Goal: Information Seeking & Learning: Understand process/instructions

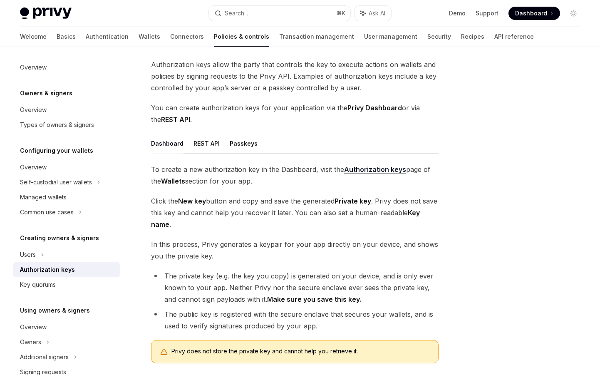
scroll to position [52, 0]
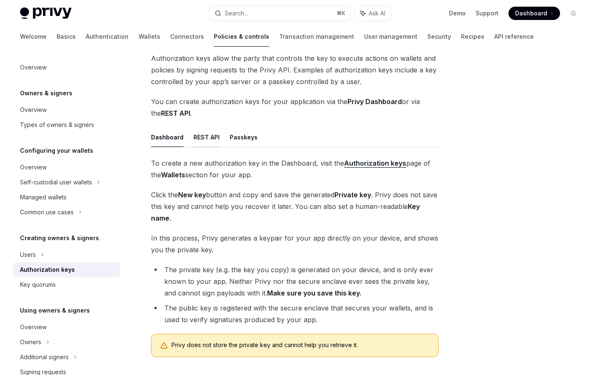
click at [201, 138] on button "REST API" at bounding box center [206, 137] width 26 height 20
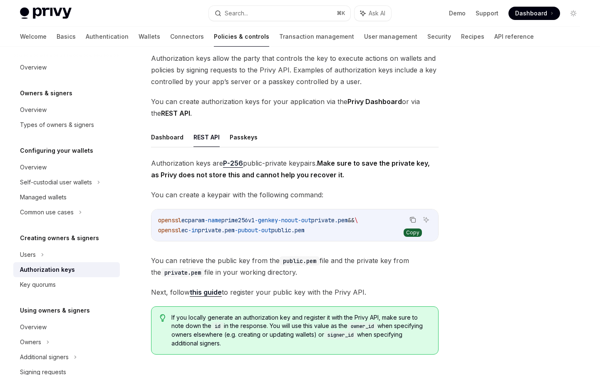
click at [411, 218] on icon "Copy the contents from the code block" at bounding box center [413, 220] width 4 height 4
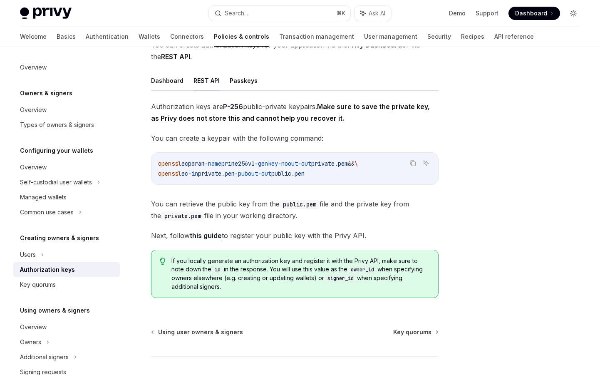
scroll to position [109, 0]
click at [246, 81] on button "Passkeys" at bounding box center [244, 81] width 28 height 20
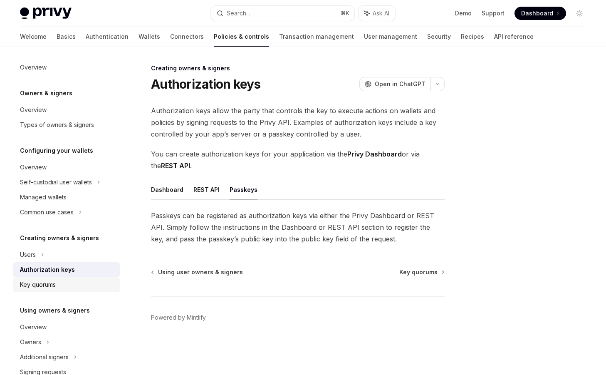
click at [46, 287] on div "Key quorums" at bounding box center [38, 285] width 36 height 10
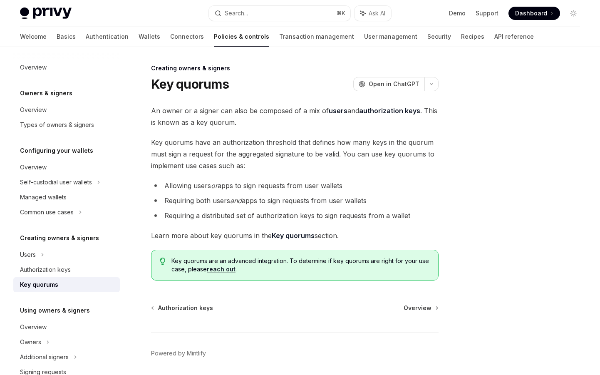
click at [301, 240] on link "Key quorums" at bounding box center [293, 235] width 43 height 9
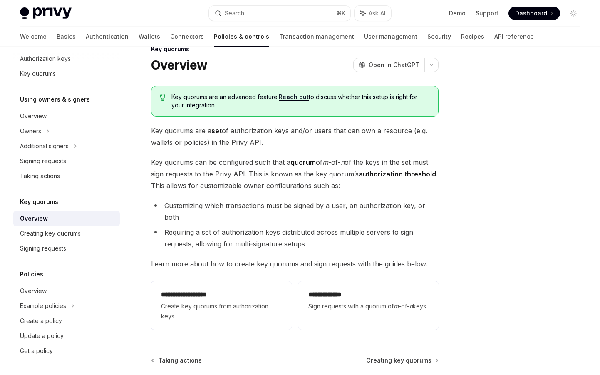
scroll to position [19, 0]
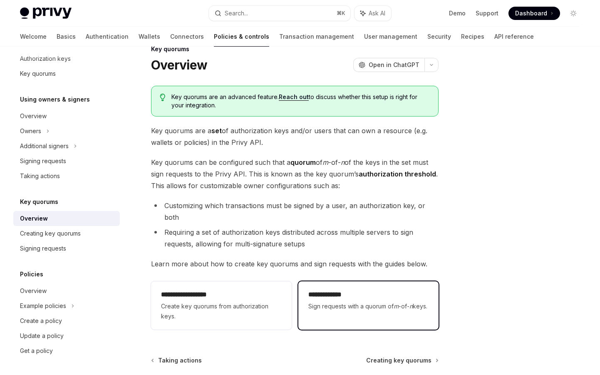
click at [377, 305] on span "Sign requests with a quorum of m -of- n keys." at bounding box center [368, 306] width 120 height 10
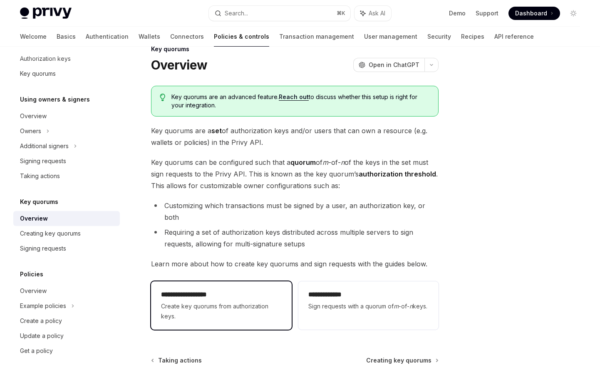
click at [277, 310] on span "Create key quorums from authorization keys." at bounding box center [221, 311] width 120 height 20
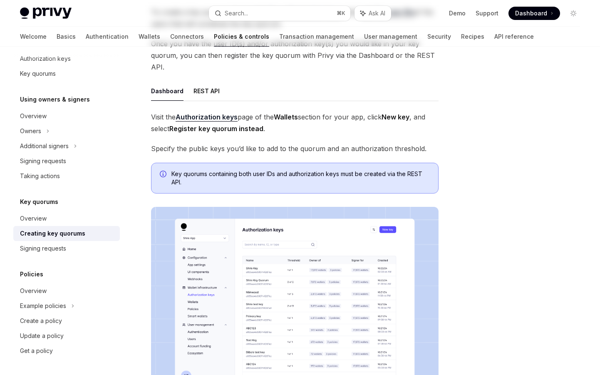
scroll to position [125, 0]
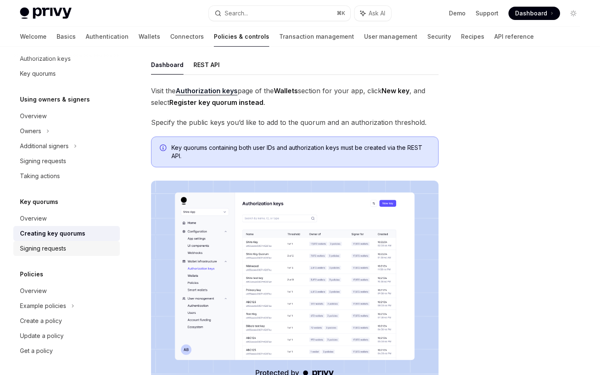
click at [69, 251] on div "Signing requests" at bounding box center [67, 248] width 95 height 10
type textarea "*"
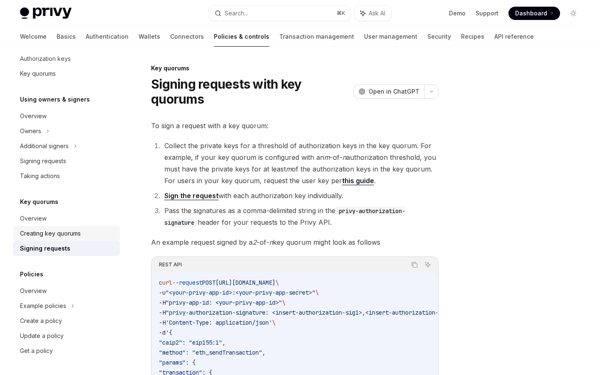
click at [72, 238] on div "Creating key quorums" at bounding box center [50, 233] width 61 height 10
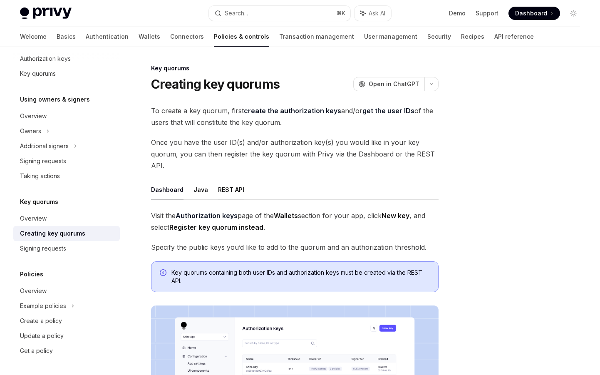
click at [228, 192] on button "REST API" at bounding box center [231, 190] width 26 height 20
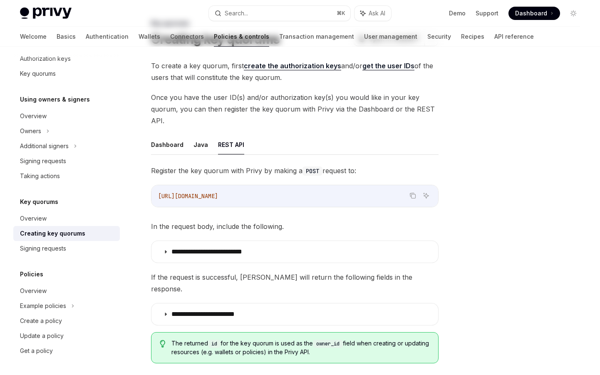
scroll to position [46, 0]
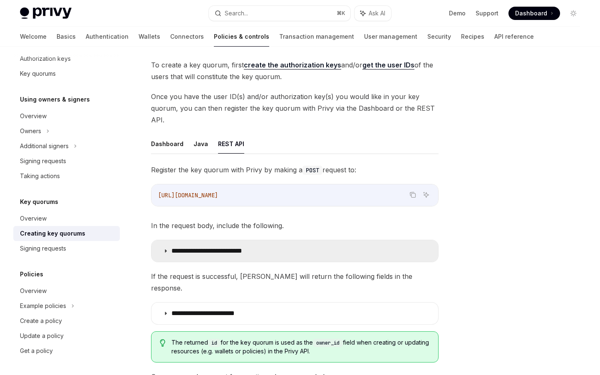
click at [231, 243] on summary "**********" at bounding box center [294, 251] width 287 height 22
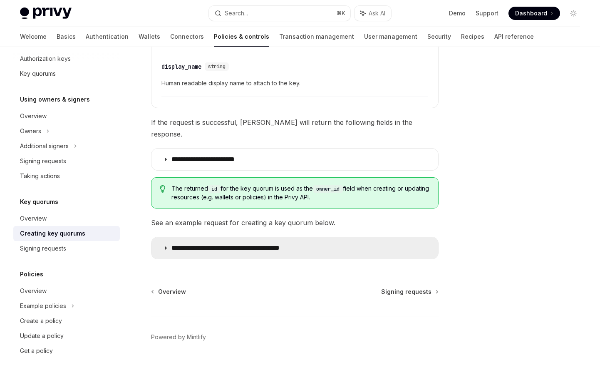
scroll to position [409, 0]
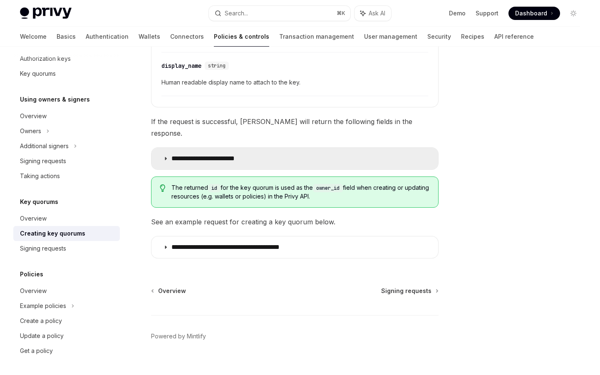
click at [237, 154] on p "**********" at bounding box center [214, 158] width 86 height 8
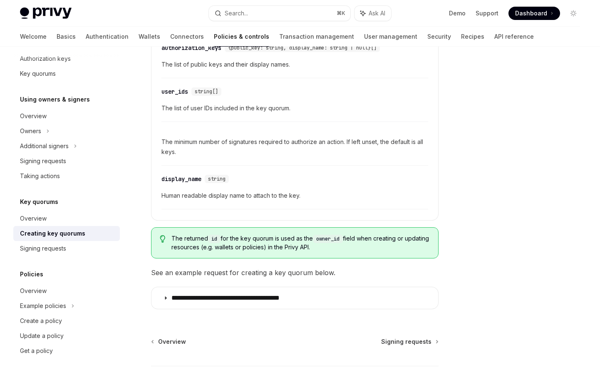
scroll to position [642, 0]
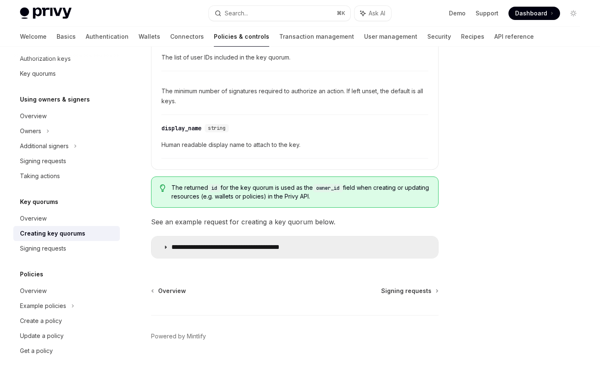
click at [243, 243] on p "**********" at bounding box center [244, 247] width 147 height 8
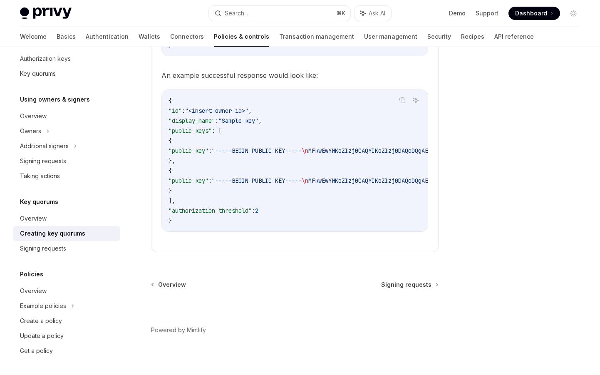
scroll to position [1011, 0]
click at [44, 246] on div "Signing requests" at bounding box center [43, 248] width 46 height 10
type textarea "*"
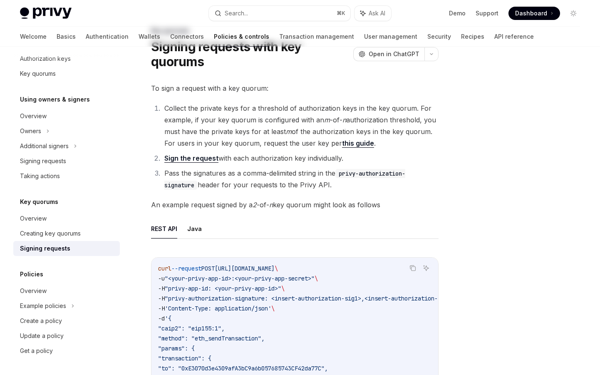
scroll to position [142, 0]
